Goal: Obtain resource: Download file/media

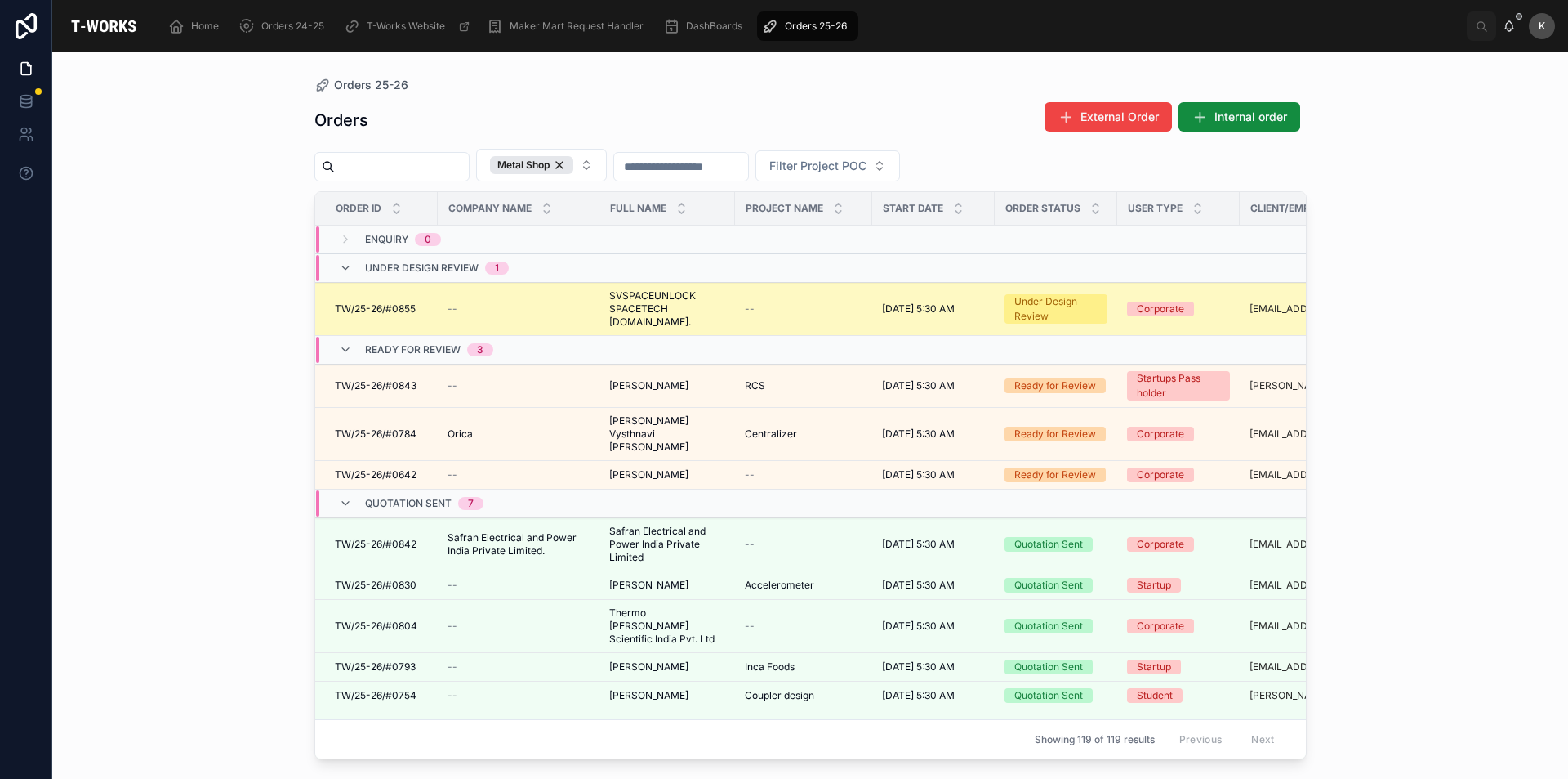
click at [624, 303] on span "SVSPACEUNLOCK SPACETECH [DOMAIN_NAME]." at bounding box center [667, 308] width 116 height 39
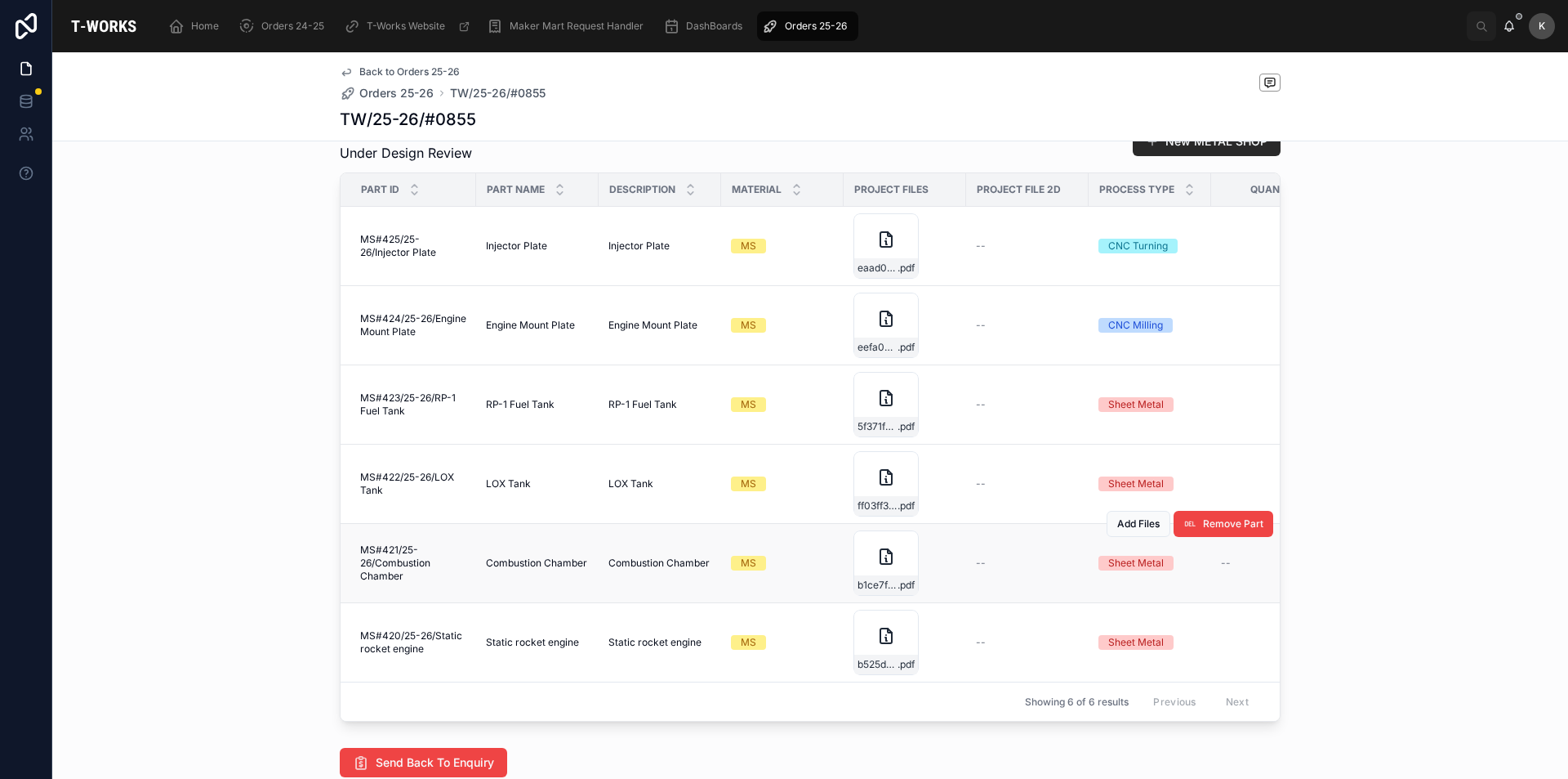
scroll to position [899, 0]
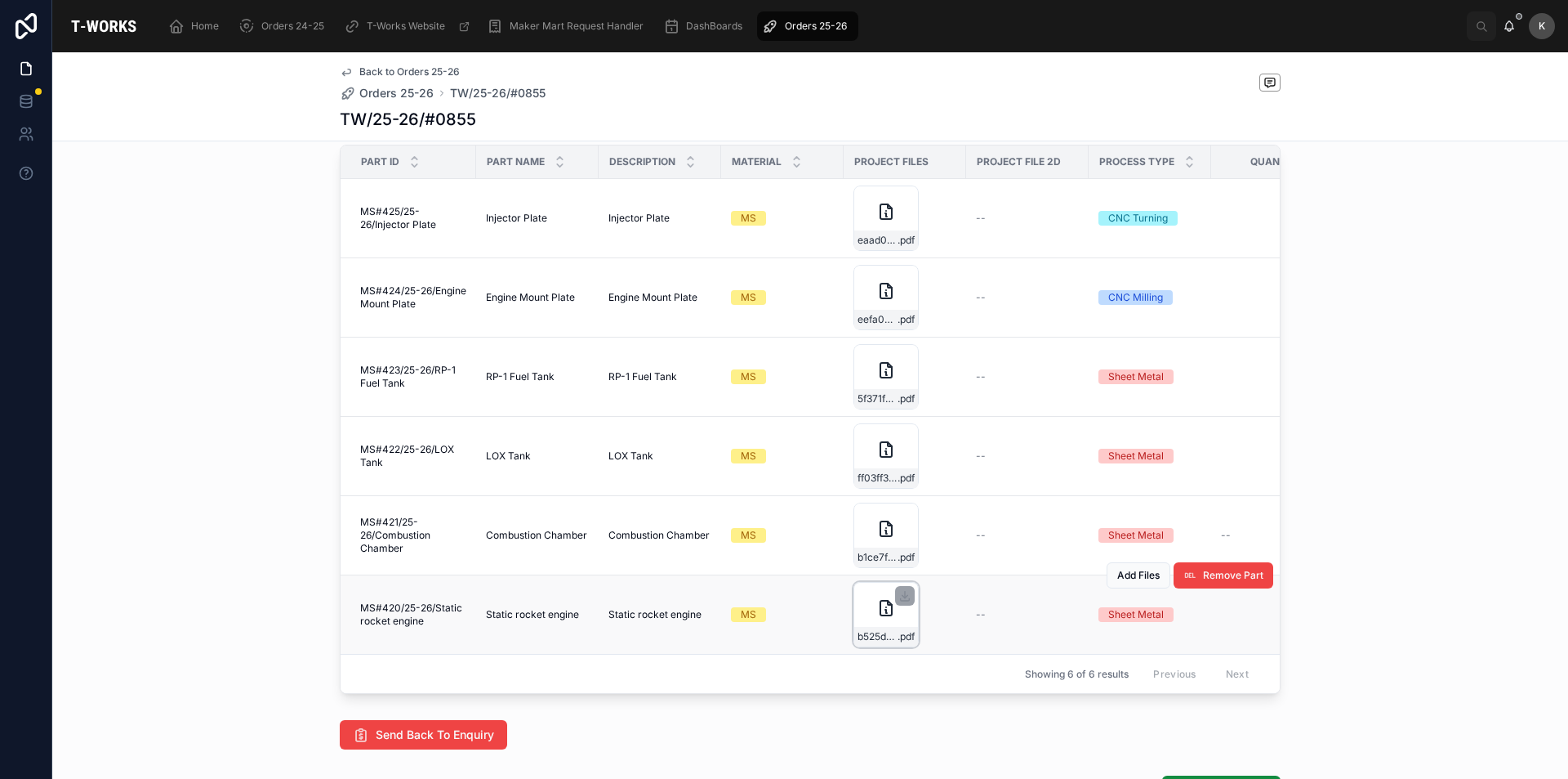
click at [868, 621] on div "b525d50d-68fa-41a2-9b72-0ef5ccf30e94-ProjectDimensions-(1) .pdf" at bounding box center [886, 614] width 65 height 65
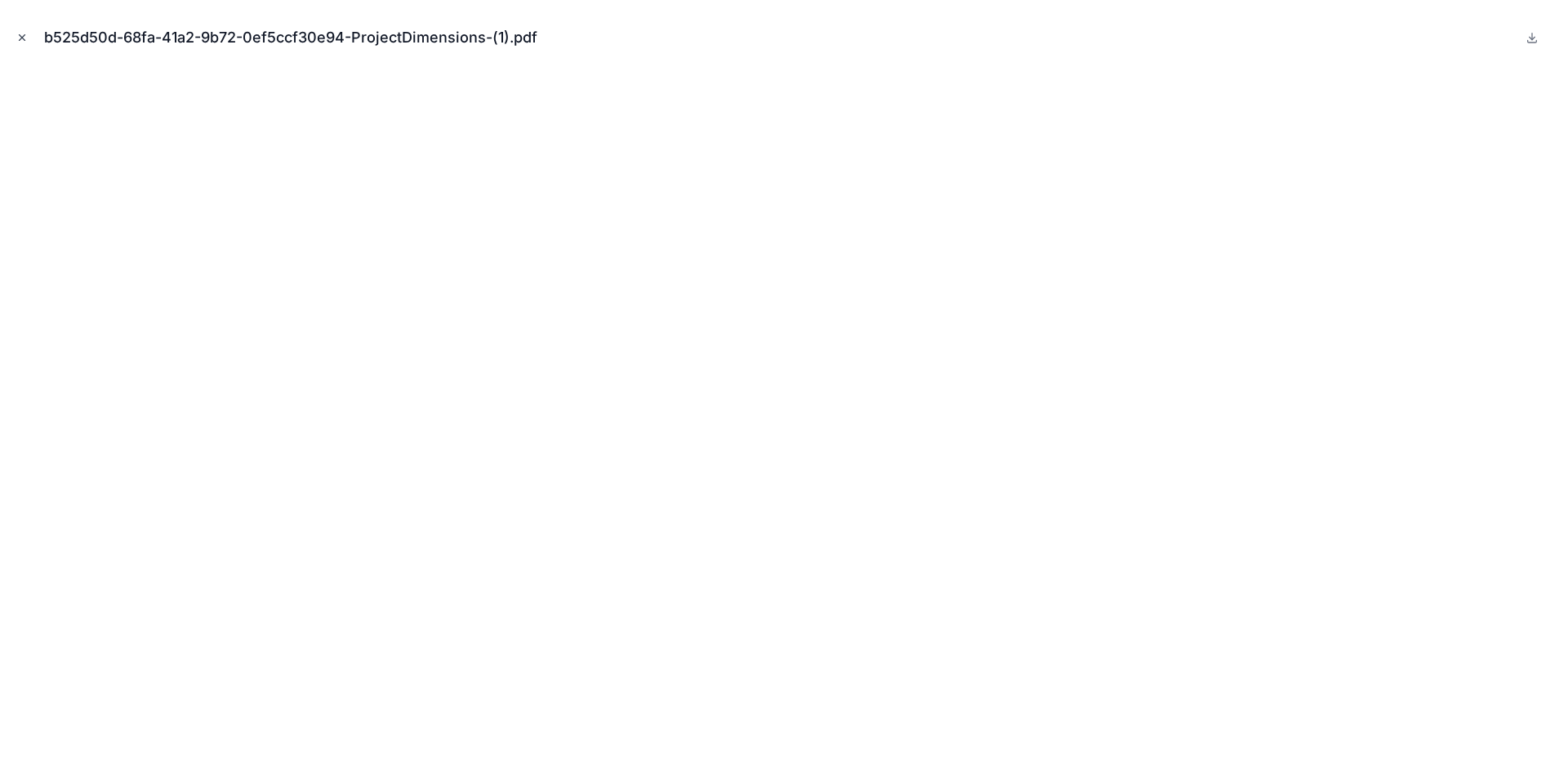
click at [22, 39] on icon "Close modal" at bounding box center [23, 38] width 12 height 12
